Goal: Complete application form

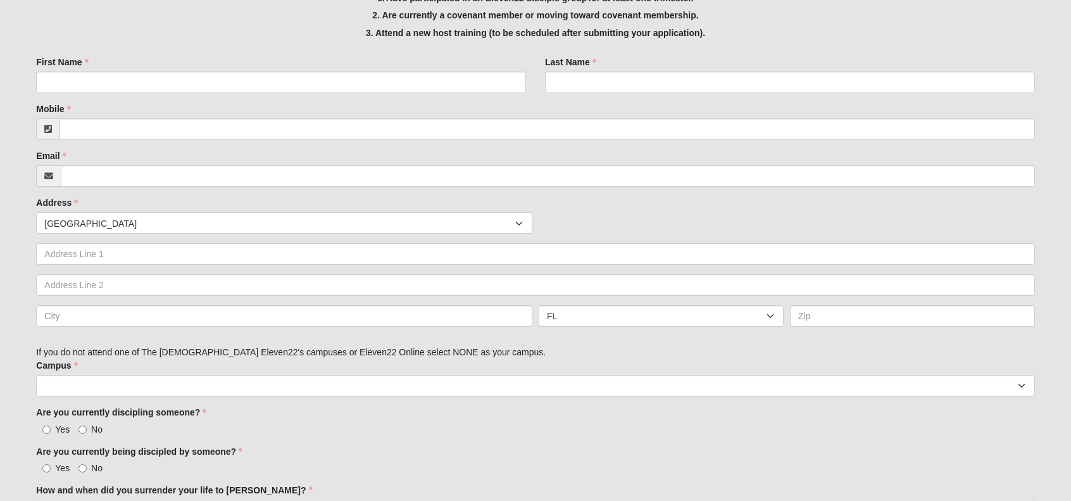
scroll to position [348, 0]
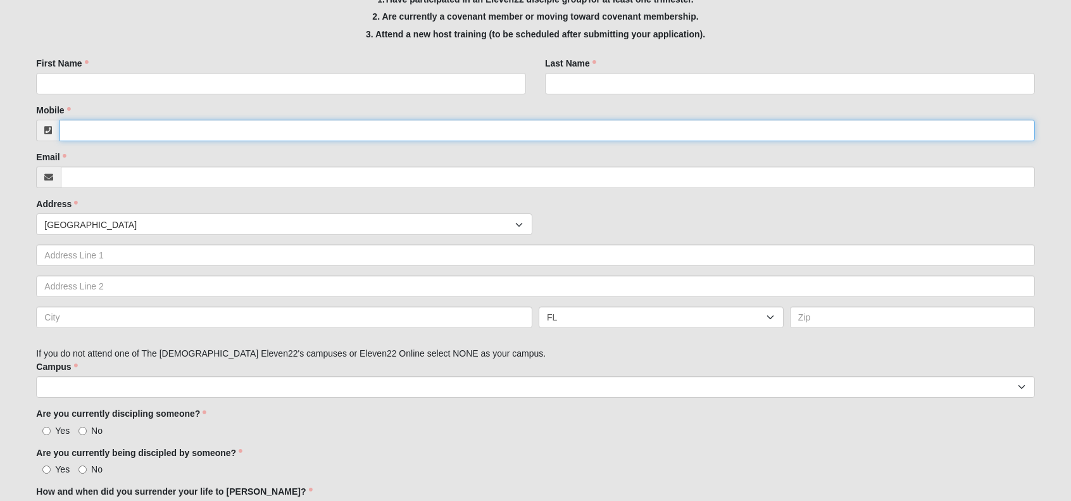
click at [534, 130] on input "Mobile" at bounding box center [547, 131] width 975 height 22
type input "004748079990"
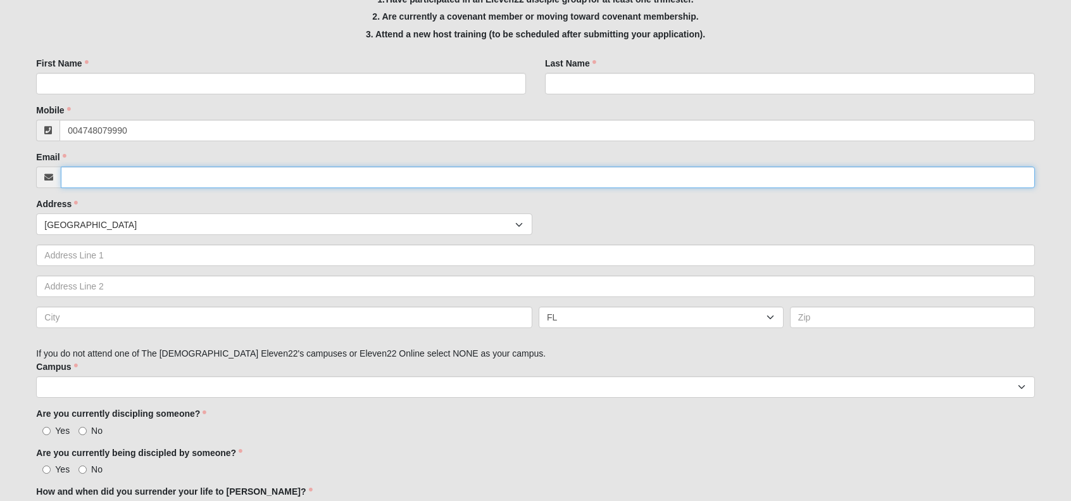
click at [420, 179] on input "Email" at bounding box center [548, 178] width 974 height 22
type input "[EMAIL_ADDRESS][DOMAIN_NAME]"
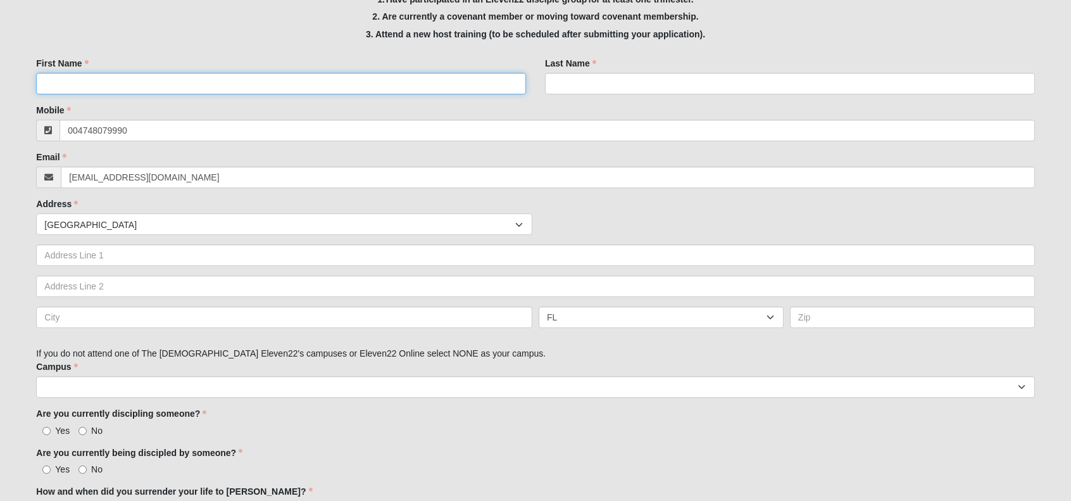
type input "[PERSON_NAME]"
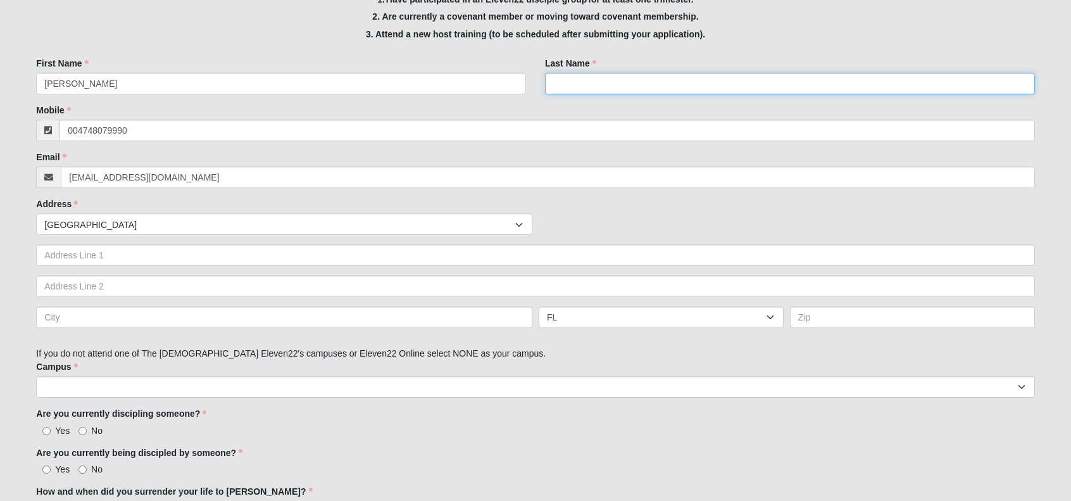
type input "[PERSON_NAME]"
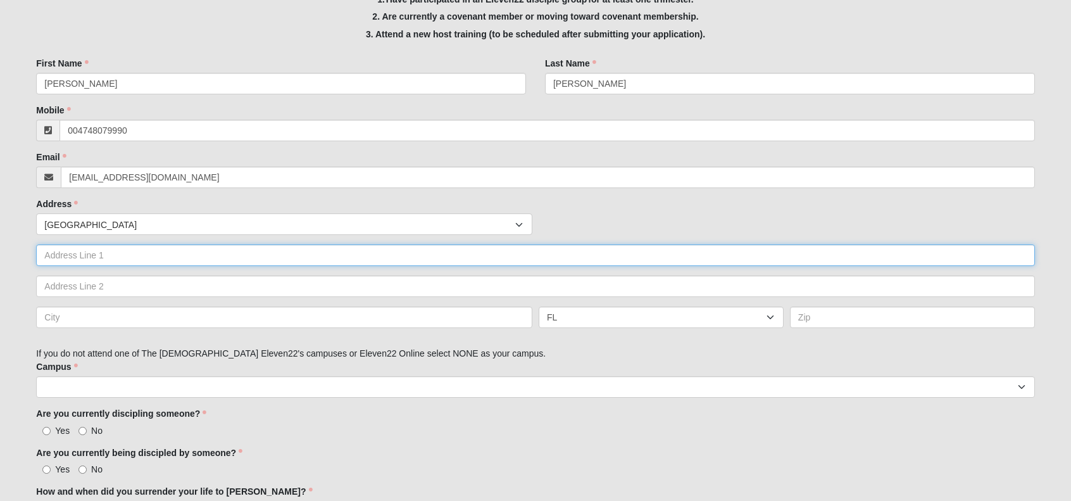
type input "Huldertun 12"
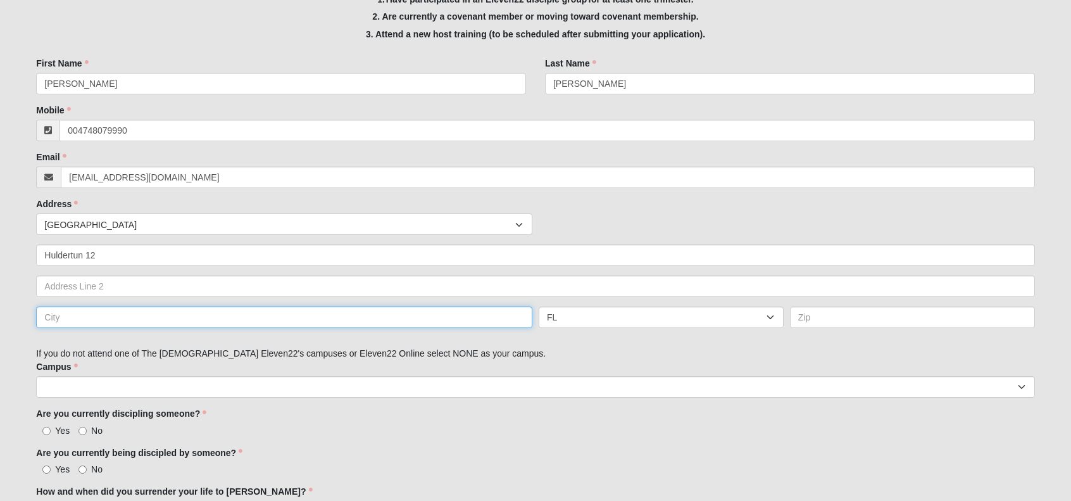
type input "[GEOGRAPHIC_DATA] S"
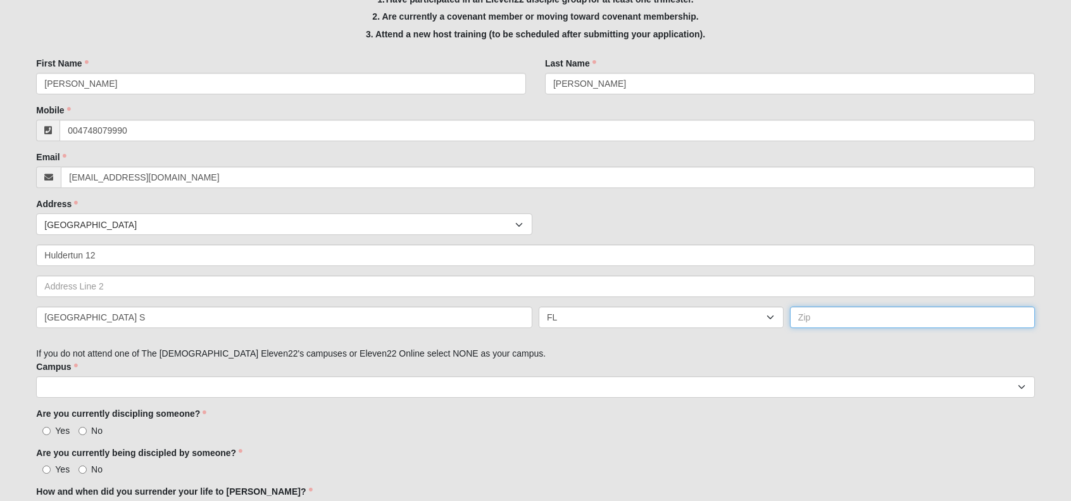
type input "4638"
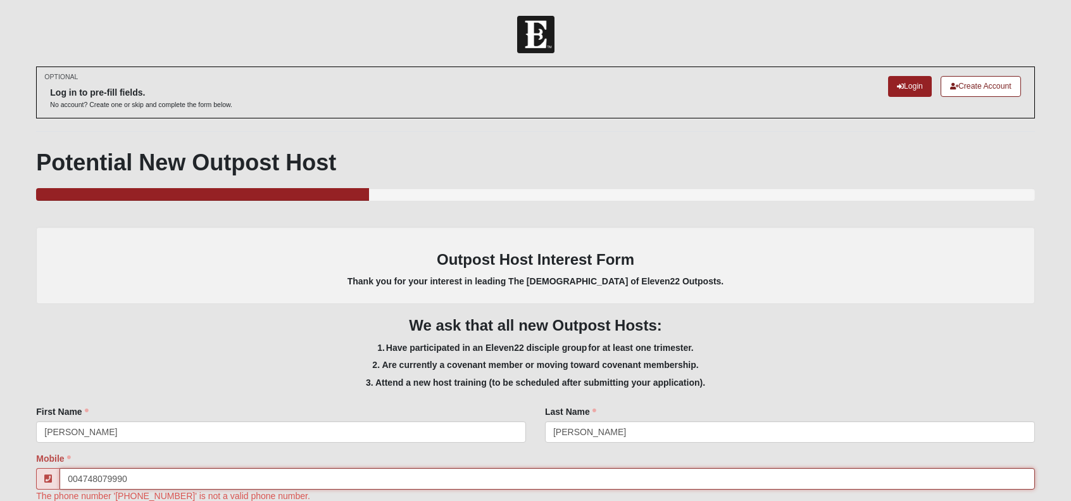
drag, startPoint x: 77, startPoint y: 478, endPoint x: 68, endPoint y: 478, distance: 8.9
click at [68, 478] on input "004748079990" at bounding box center [547, 479] width 975 height 22
type input "[PHONE_NUMBER]"
click at [183, 350] on h5 "1. Have participated in an Eleven22 disciple group for at least one trimester." at bounding box center [535, 348] width 998 height 11
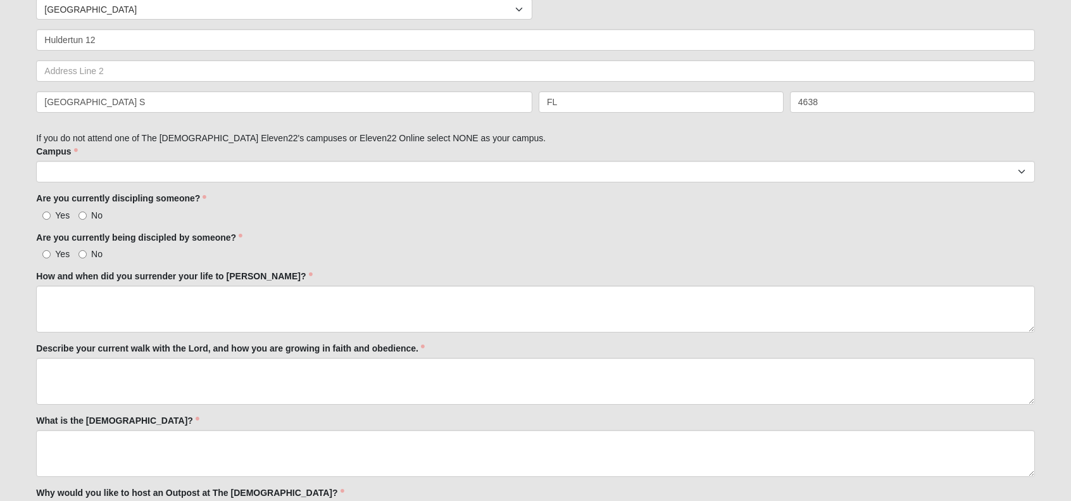
scroll to position [572, 0]
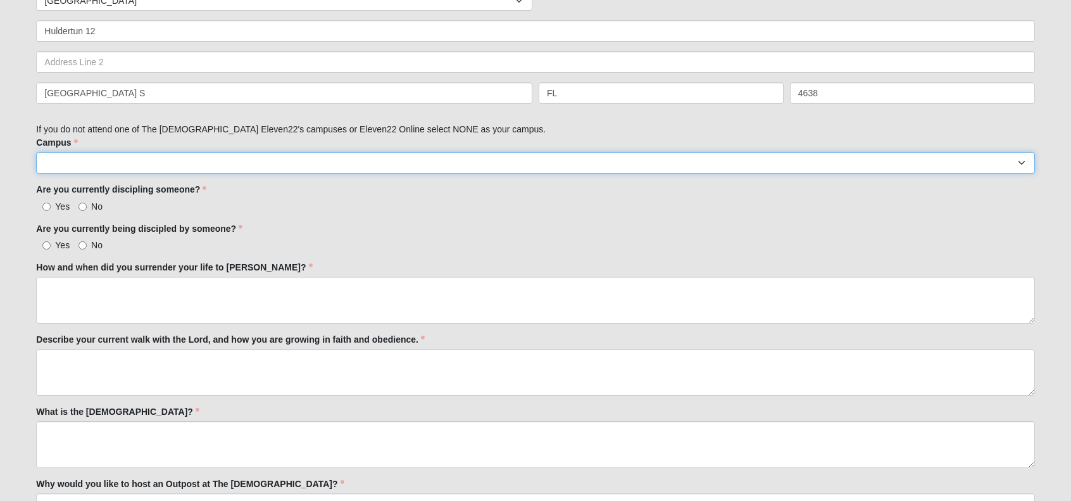
click at [60, 165] on select "Arlington Baymeadows Eleven22 Online [PERSON_NAME][GEOGRAPHIC_DATA] Jesup [GEOG…" at bounding box center [535, 163] width 998 height 22
select select "14"
click at [36, 152] on select "Arlington Baymeadows Eleven22 Online [PERSON_NAME][GEOGRAPHIC_DATA] Jesup [GEOG…" at bounding box center [535, 163] width 998 height 22
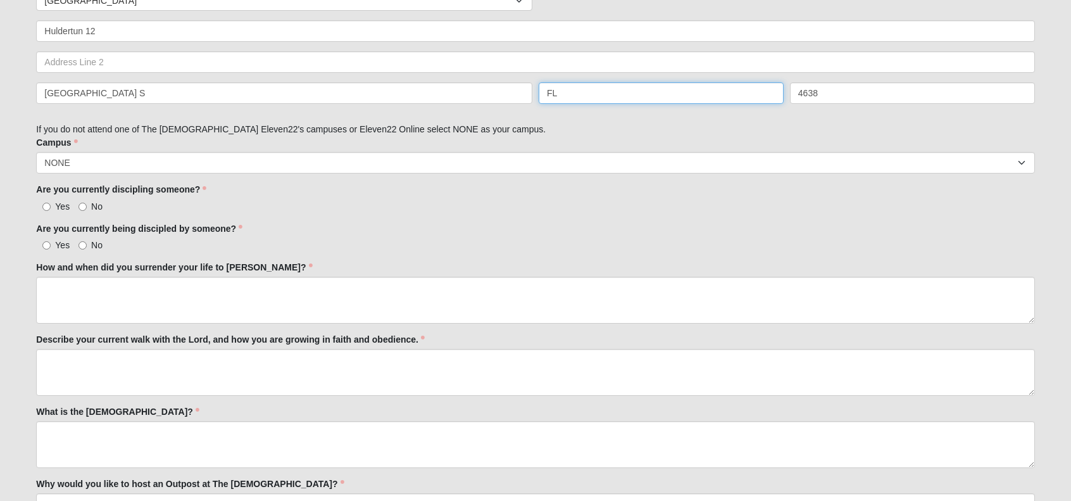
click at [565, 91] on input "FL" at bounding box center [661, 93] width 245 height 22
drag, startPoint x: 565, startPoint y: 91, endPoint x: 538, endPoint y: 90, distance: 27.3
click at [538, 90] on div "FL" at bounding box center [661, 93] width 251 height 22
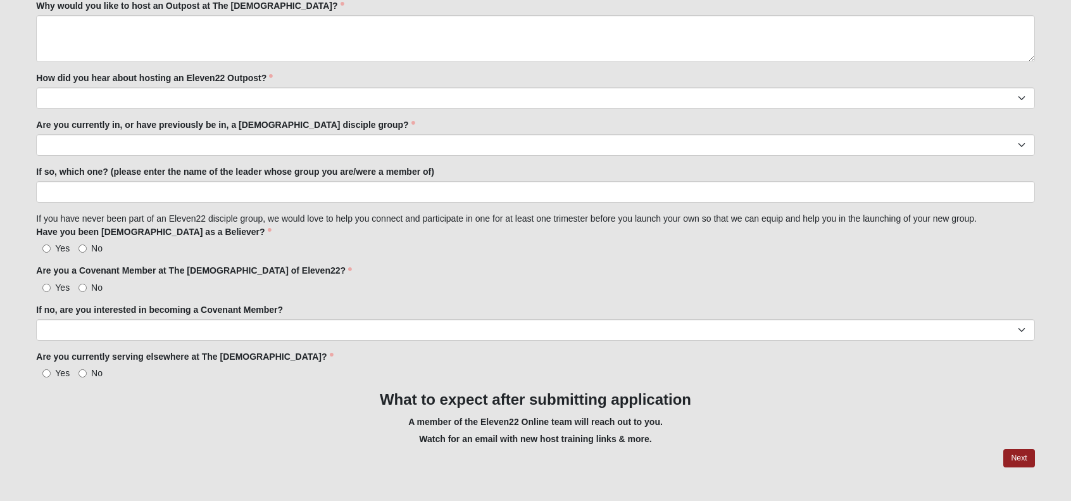
scroll to position [1074, 0]
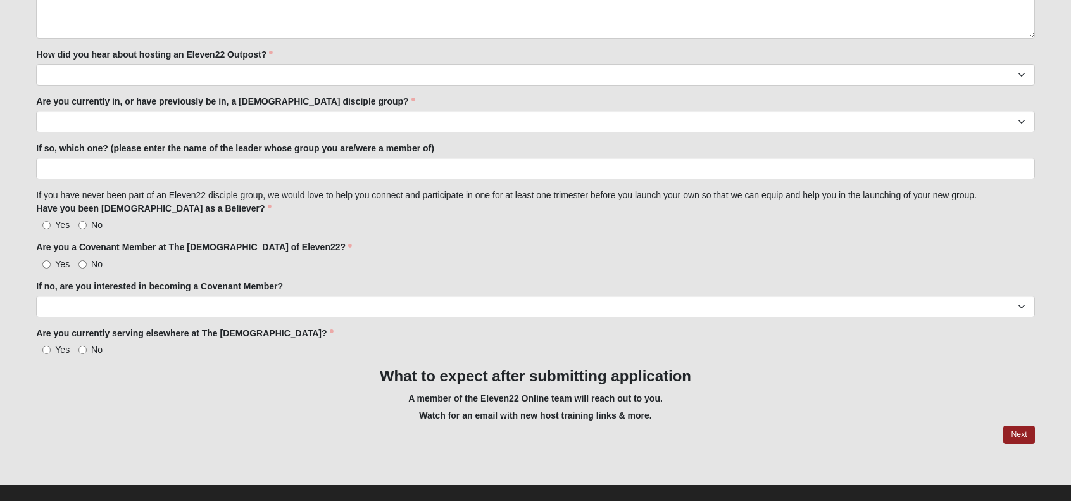
type input "[GEOGRAPHIC_DATA]"
click at [84, 346] on input "No" at bounding box center [83, 350] width 8 height 8
radio input "true"
click at [42, 222] on label "Yes" at bounding box center [53, 224] width 34 height 13
click at [42, 222] on input "Yes" at bounding box center [46, 225] width 8 height 8
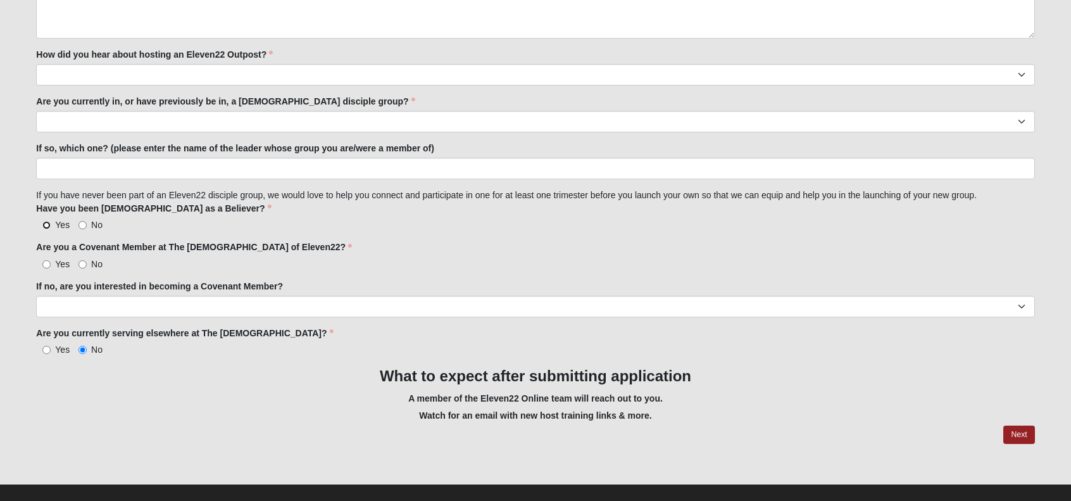
radio input "true"
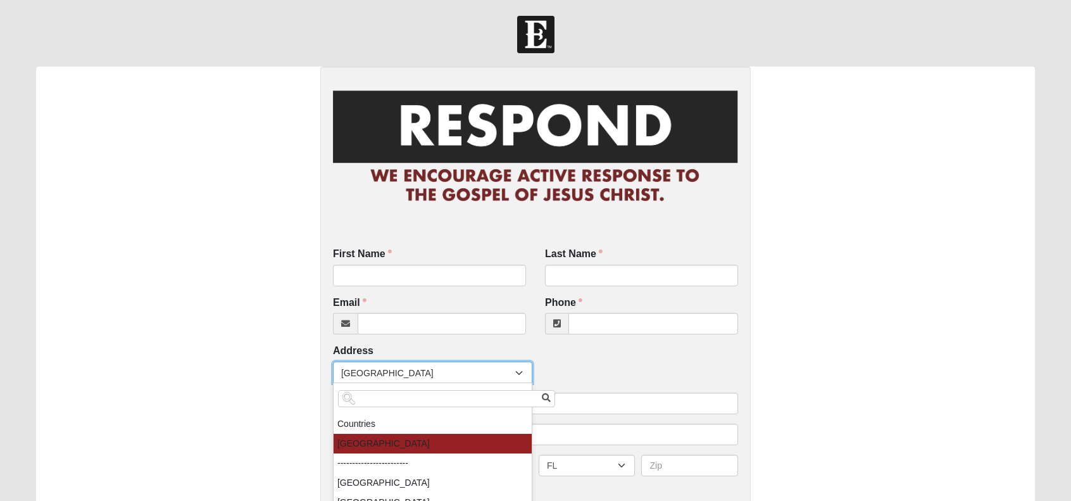
click at [478, 373] on span "[GEOGRAPHIC_DATA]" at bounding box center [428, 373] width 174 height 22
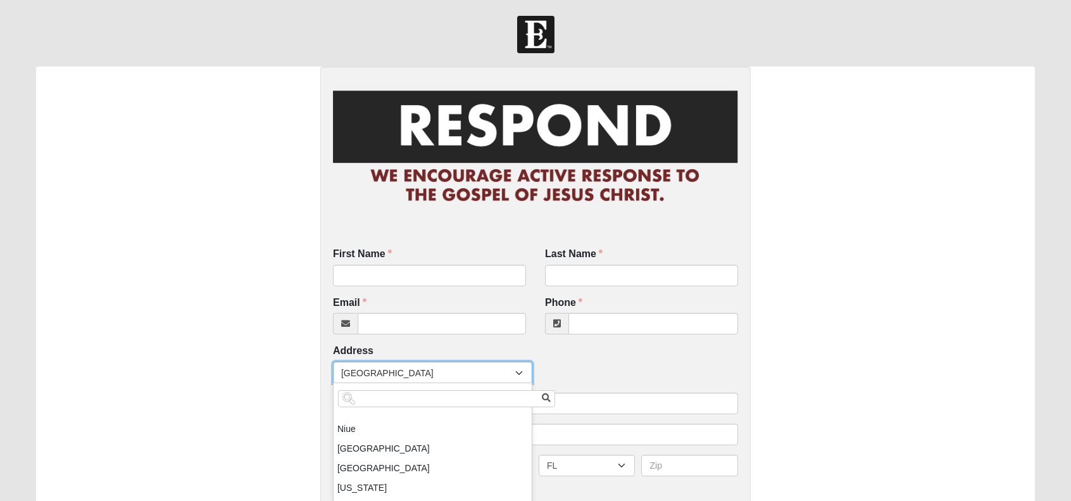
scroll to position [3264, 0]
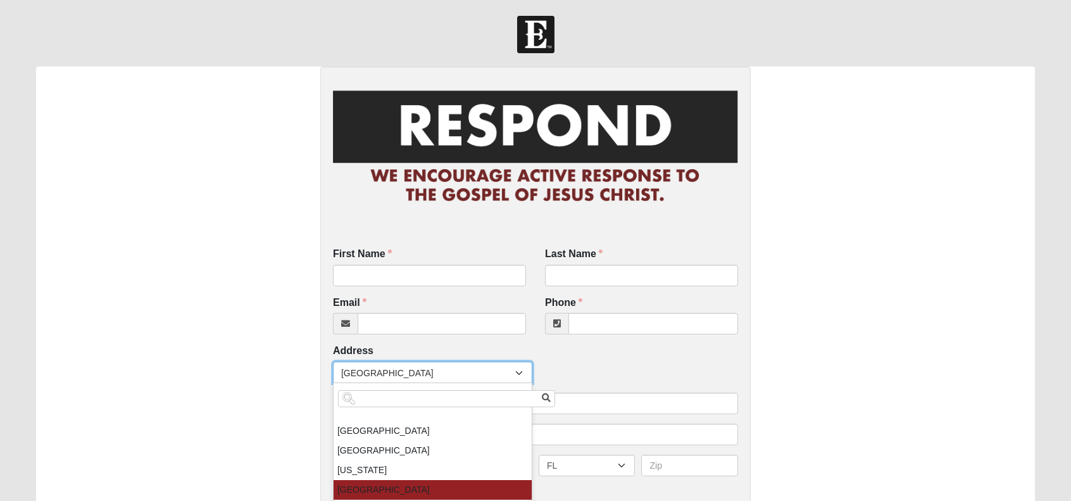
click at [405, 481] on li "[GEOGRAPHIC_DATA]" at bounding box center [433, 490] width 198 height 20
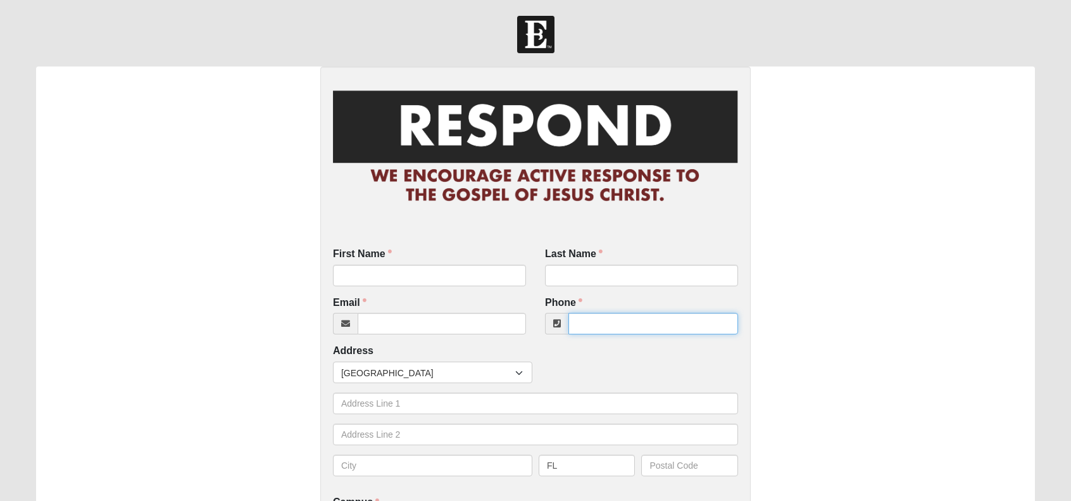
click at [582, 324] on input "Phone" at bounding box center [654, 324] width 170 height 22
type input "48079990"
type input "[PERSON_NAME]"
type input "[EMAIL_ADDRESS][DOMAIN_NAME]"
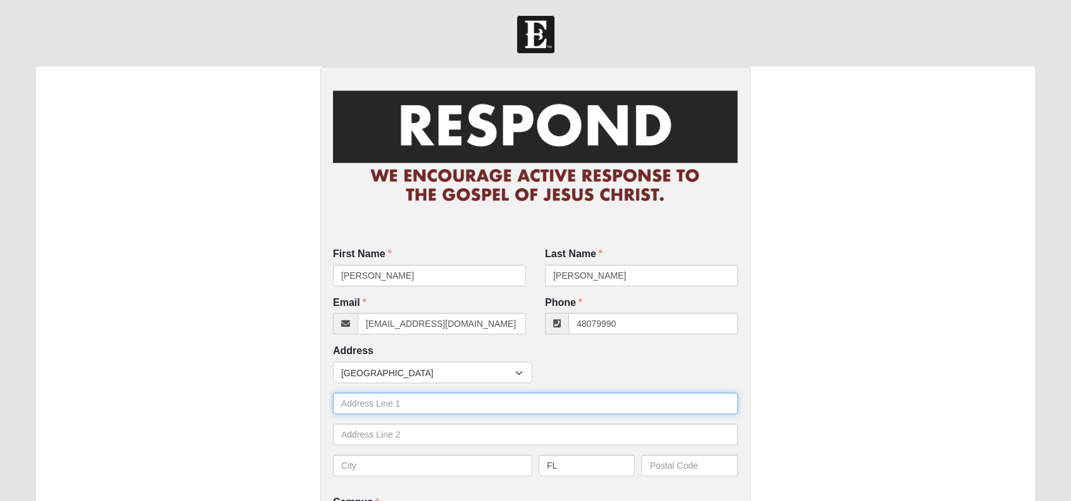
type input "Huldertun 12"
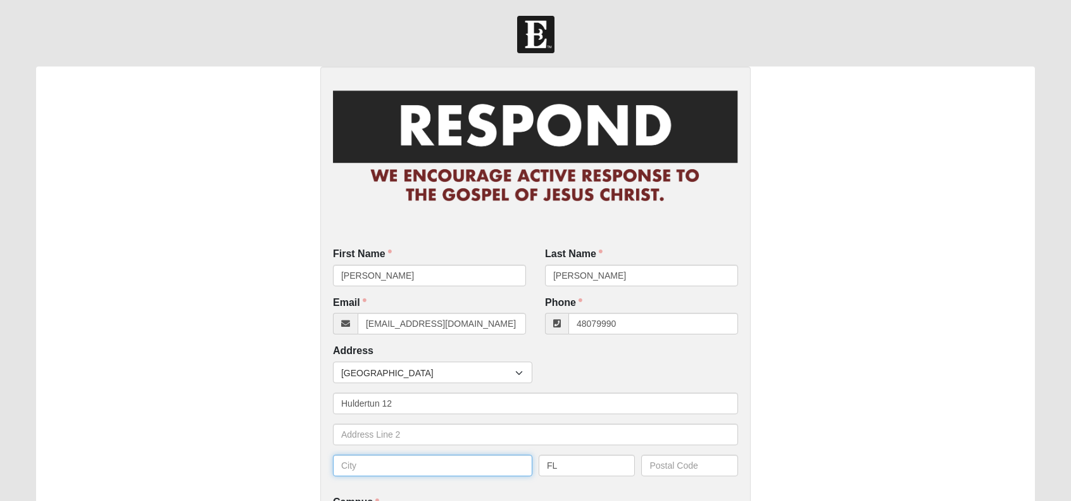
type input "[GEOGRAPHIC_DATA] S"
type input "4638"
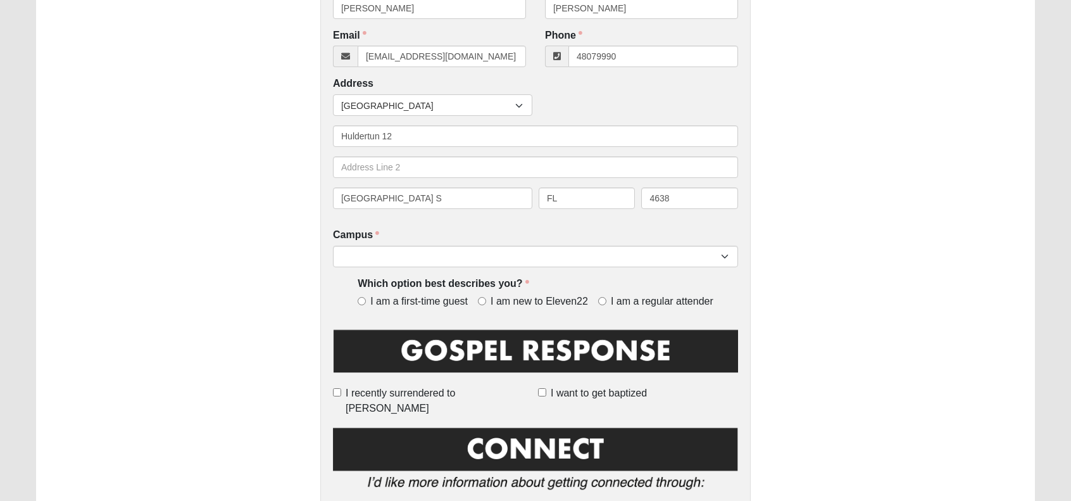
scroll to position [272, 0]
